Goal: Find specific page/section: Find specific page/section

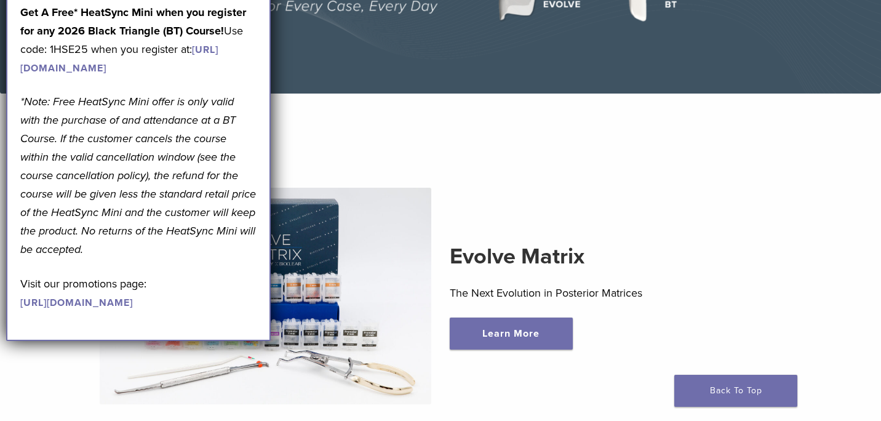
scroll to position [284, 0]
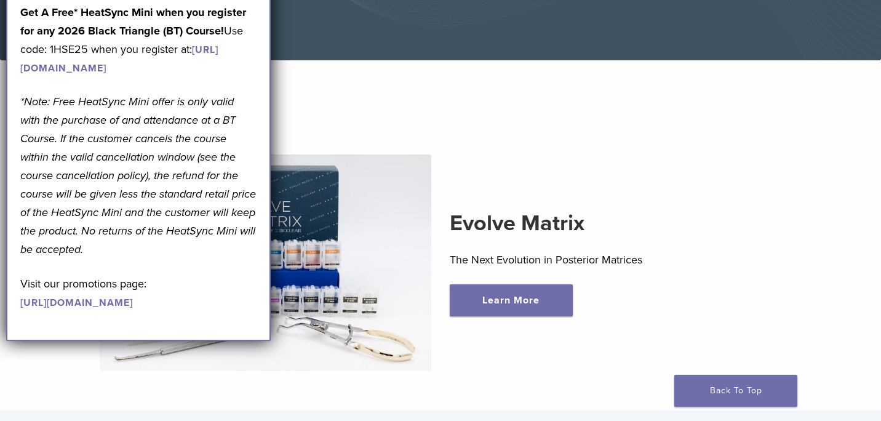
click at [720, 231] on h2 "Evolve Matrix" at bounding box center [616, 223] width 332 height 30
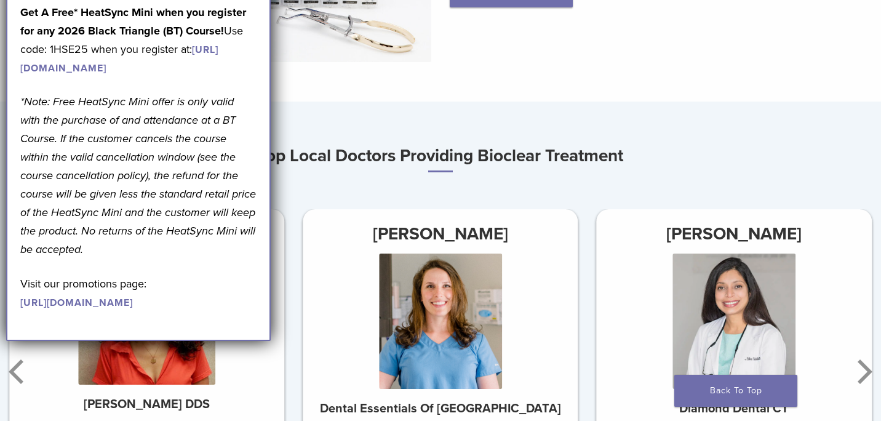
scroll to position [565, 0]
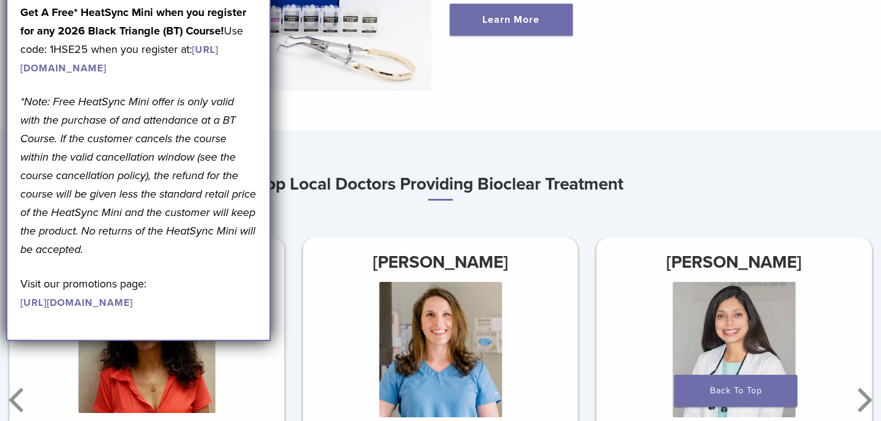
click at [311, 170] on h3 "Top Local Doctors Providing Bioclear Treatment" at bounding box center [440, 184] width 881 height 31
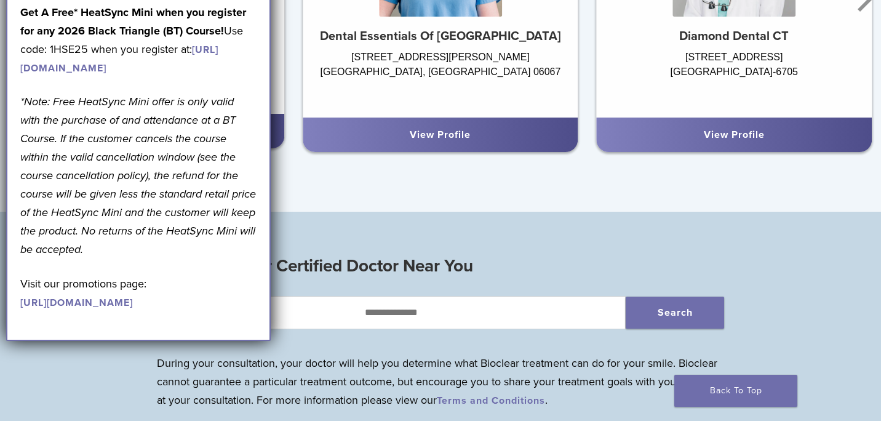
scroll to position [966, 0]
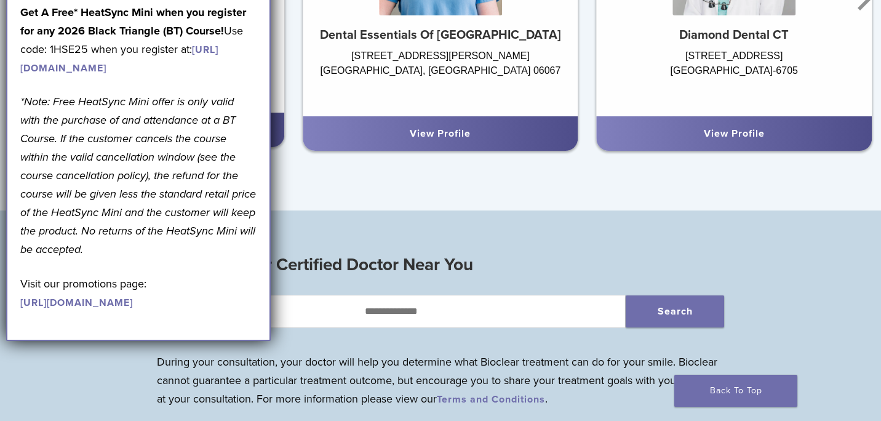
click at [279, 95] on div "[STREET_ADDRESS][US_STATE][US_STATE]" at bounding box center [146, 72] width 275 height 55
click at [276, 124] on div "View Profile" at bounding box center [146, 130] width 275 height 34
click at [282, 140] on div "View Profile" at bounding box center [146, 130] width 275 height 34
click at [124, 309] on link "[URL][DOMAIN_NAME]" at bounding box center [76, 302] width 113 height 12
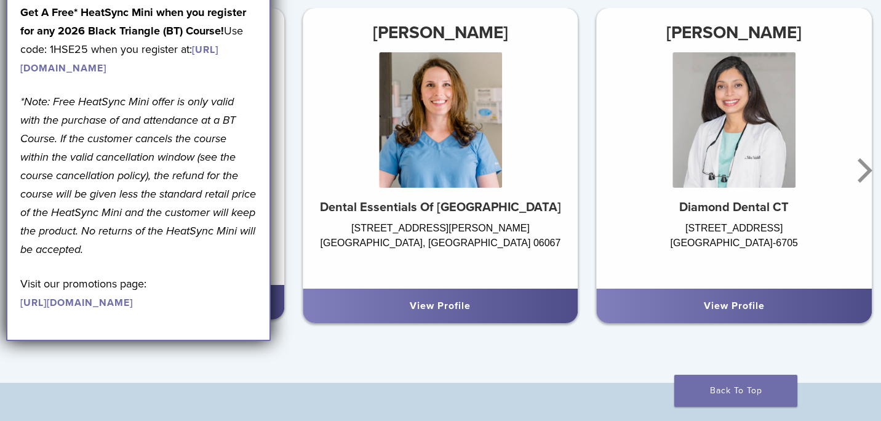
scroll to position [783, 0]
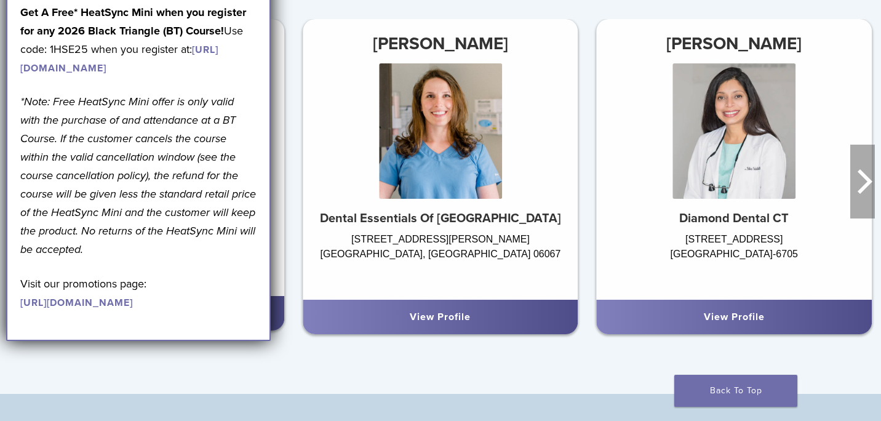
click at [873, 188] on icon "Next" at bounding box center [862, 182] width 25 height 74
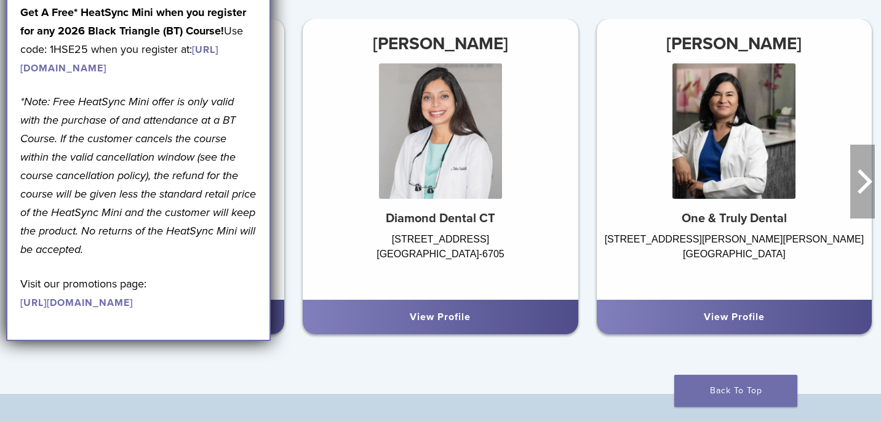
click at [867, 181] on icon "Next" at bounding box center [864, 181] width 15 height 25
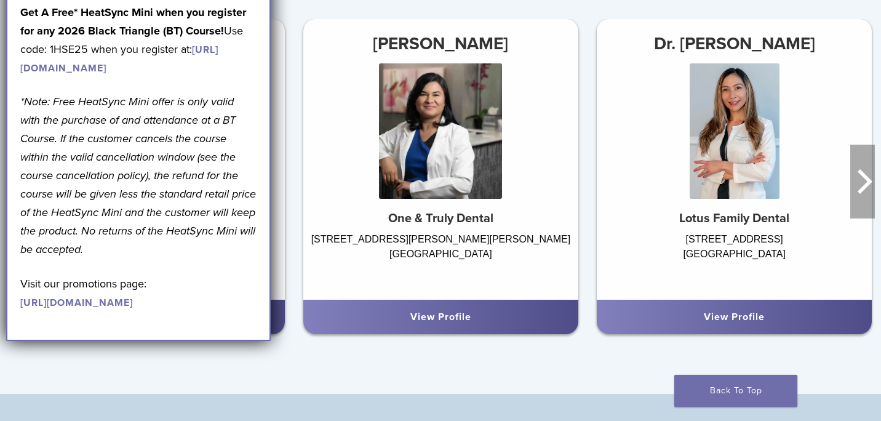
click at [867, 181] on icon "Next" at bounding box center [864, 181] width 15 height 25
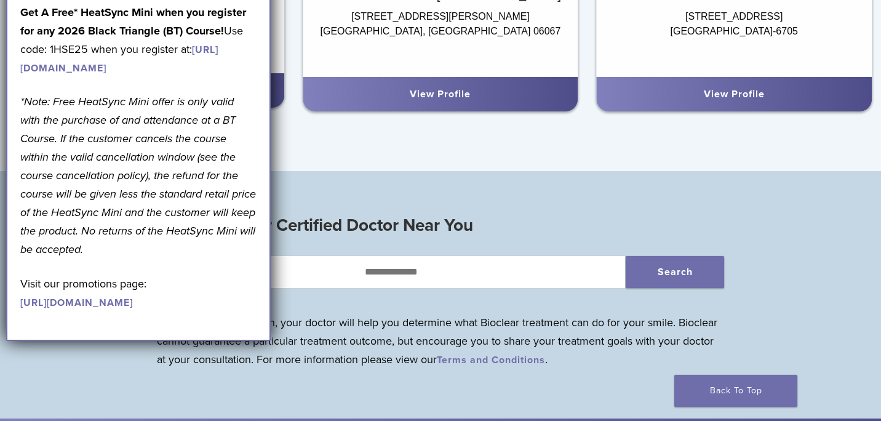
scroll to position [1033, 0]
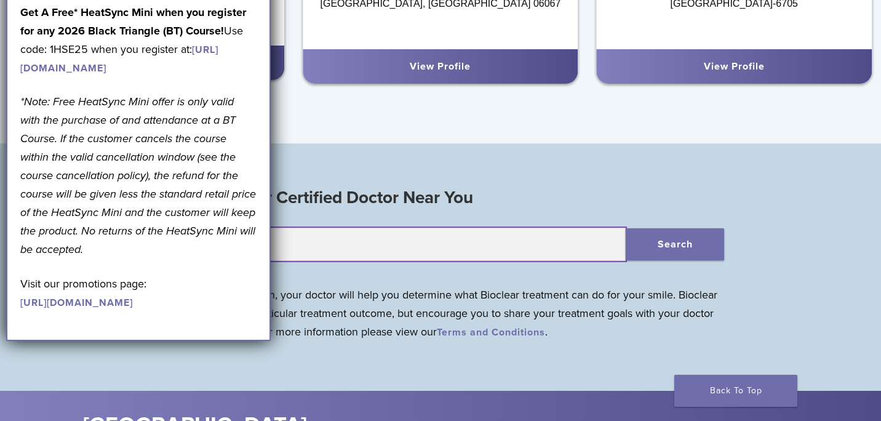
click at [403, 248] on input "text" at bounding box center [391, 244] width 469 height 33
type input "*****"
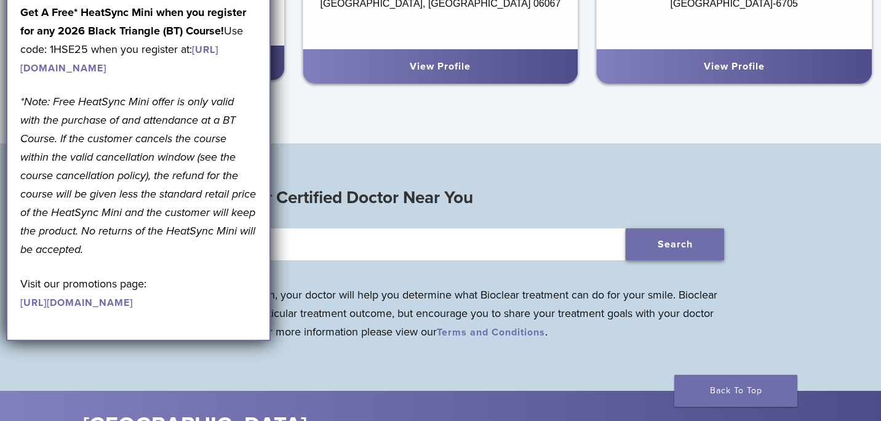
click at [700, 241] on button "Search" at bounding box center [674, 244] width 98 height 32
